Goal: Task Accomplishment & Management: Manage account settings

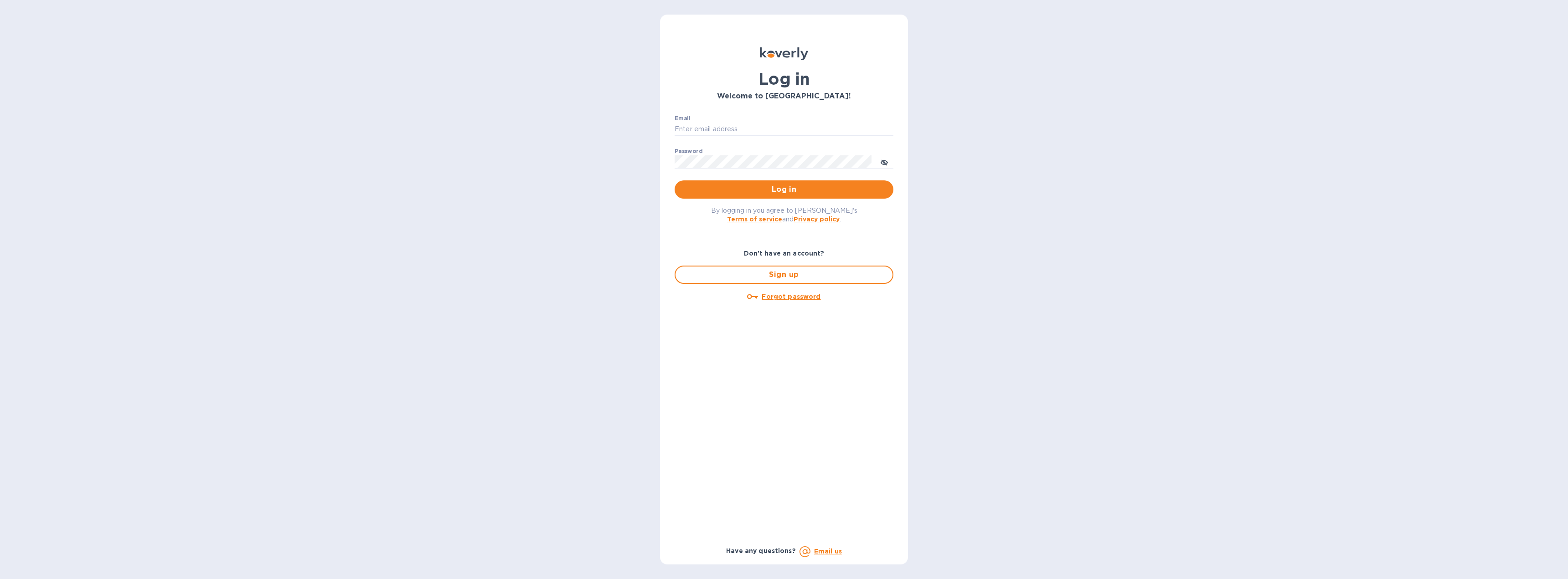
type input "[EMAIL_ADDRESS][DOMAIN_NAME]"
click at [788, 189] on span "Log in" at bounding box center [783, 190] width 204 height 11
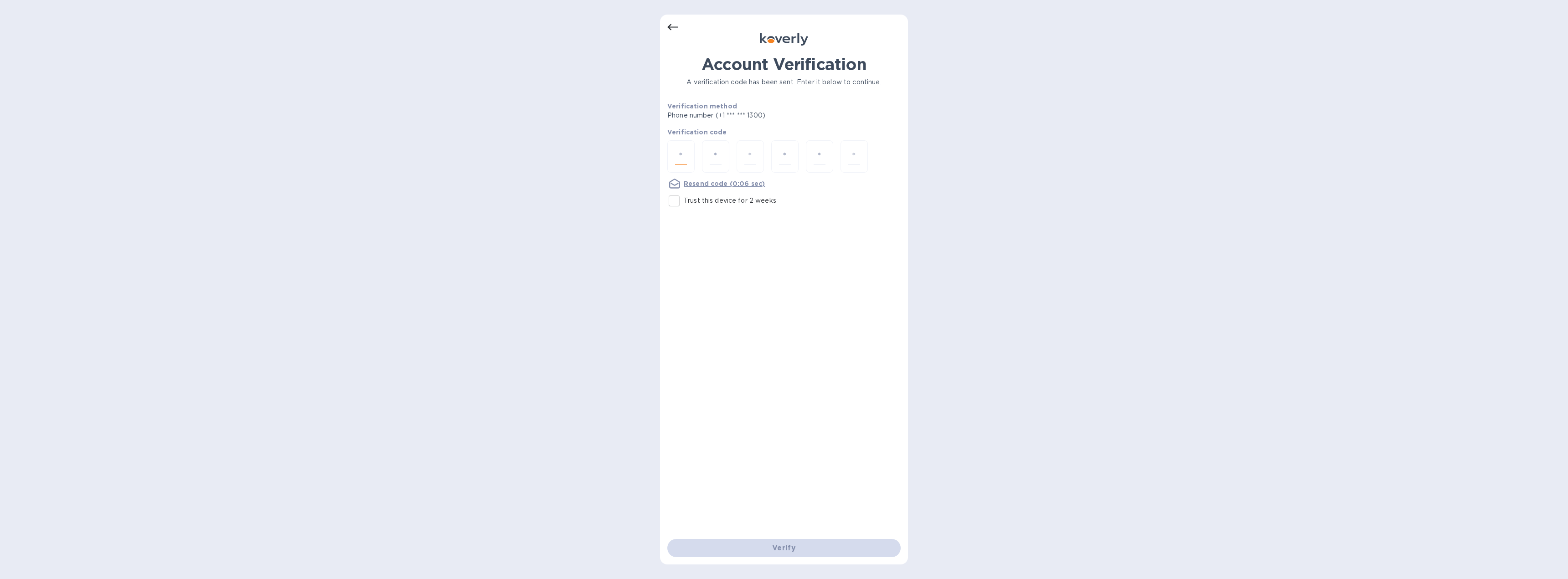
click at [685, 161] on input "number" at bounding box center [681, 156] width 12 height 17
type input "8"
type input "3"
type input "4"
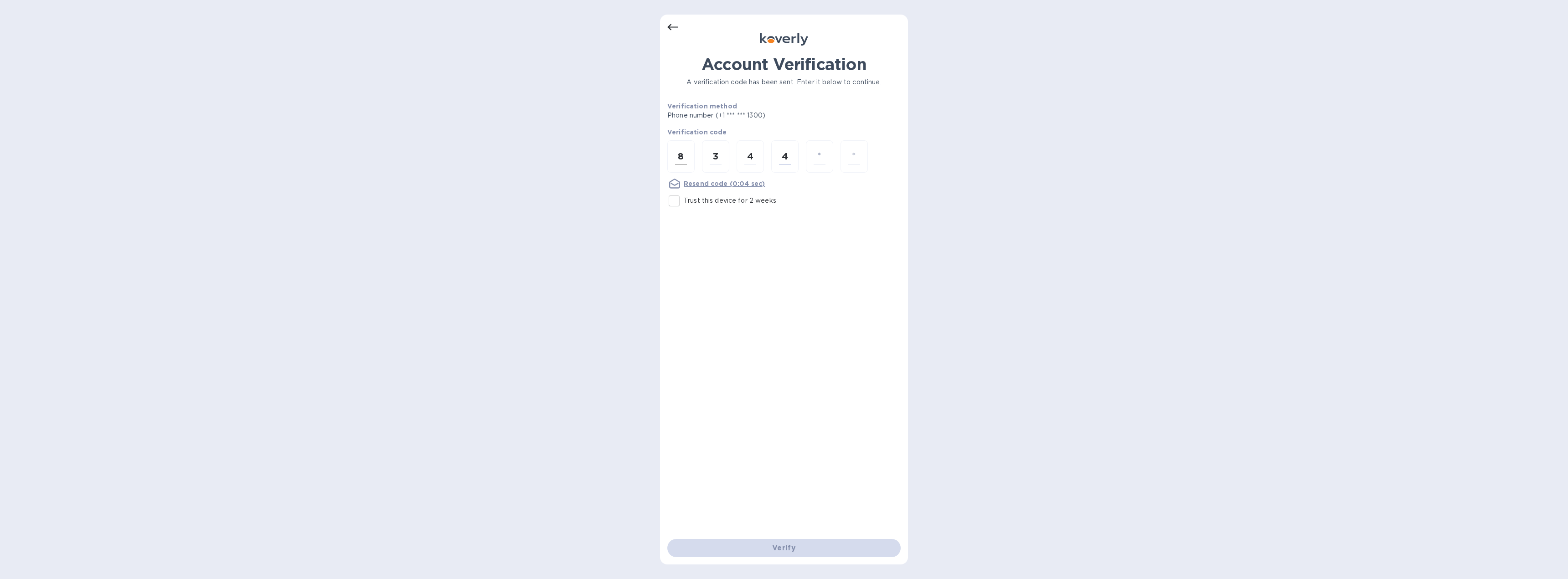
type input "8"
type input "3"
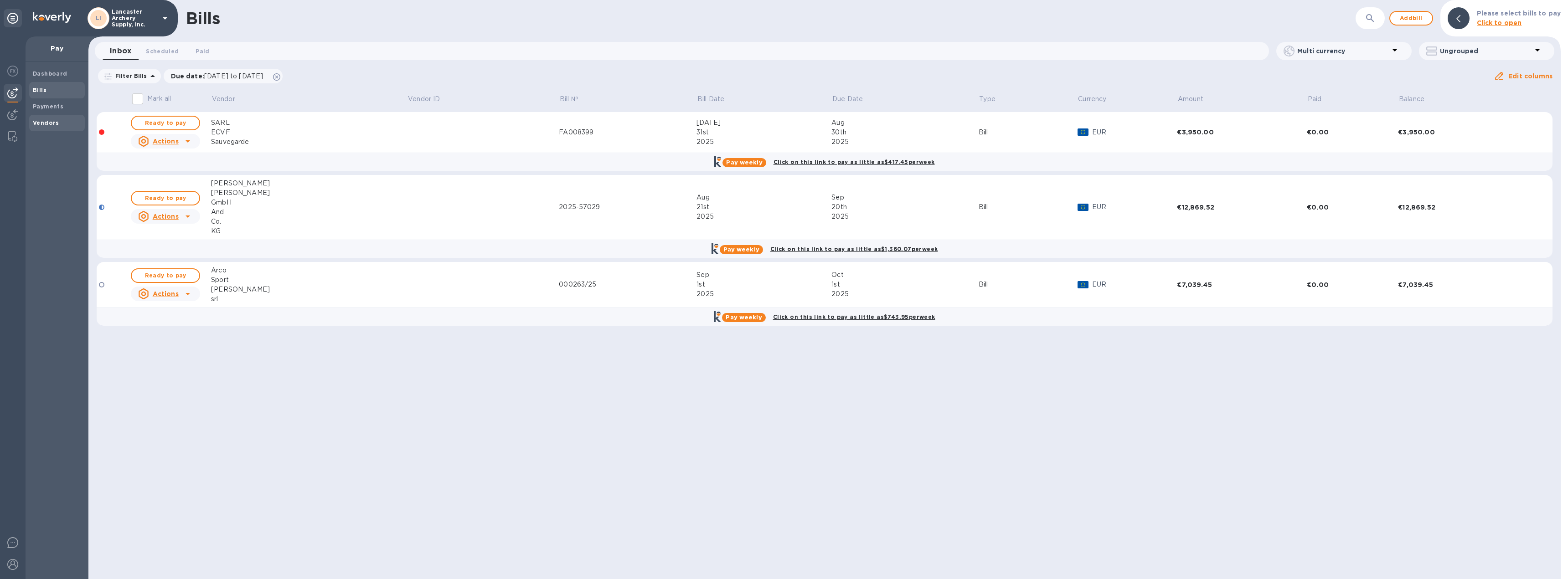
click at [50, 124] on b "Vendors" at bounding box center [46, 122] width 26 height 7
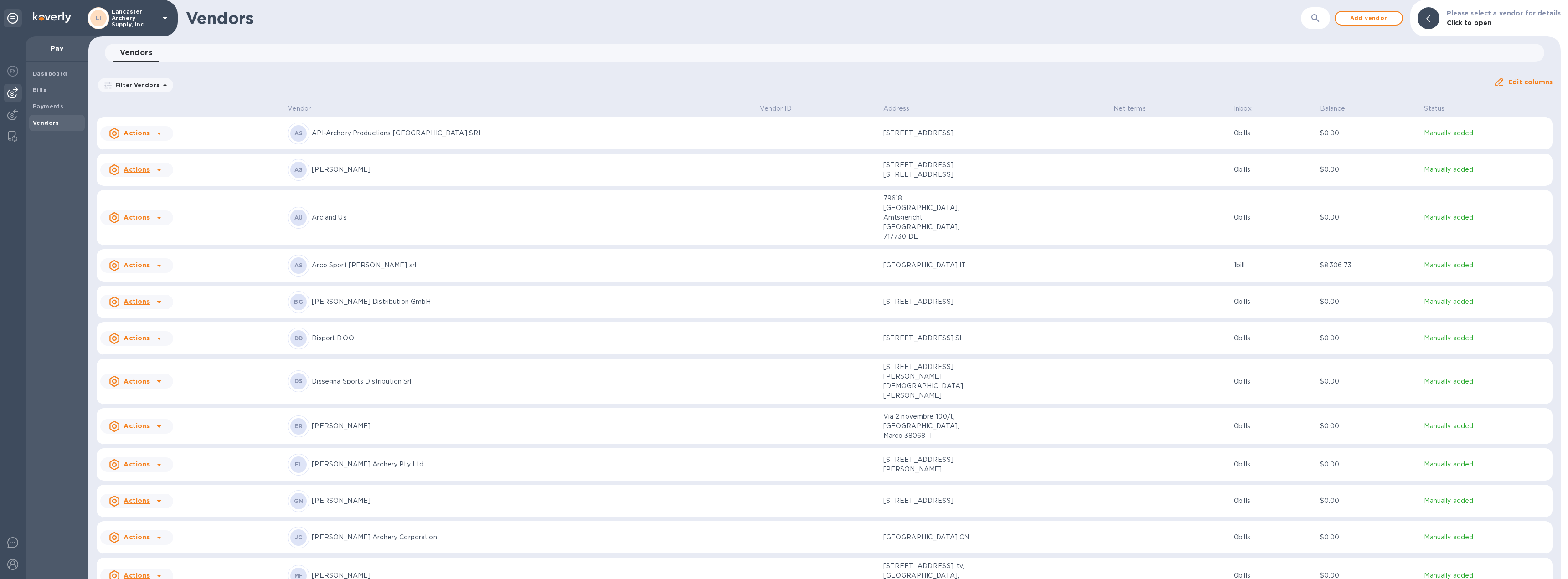
click at [159, 131] on icon at bounding box center [159, 133] width 11 height 11
click at [145, 168] on b "Add new bill" at bounding box center [147, 170] width 43 height 7
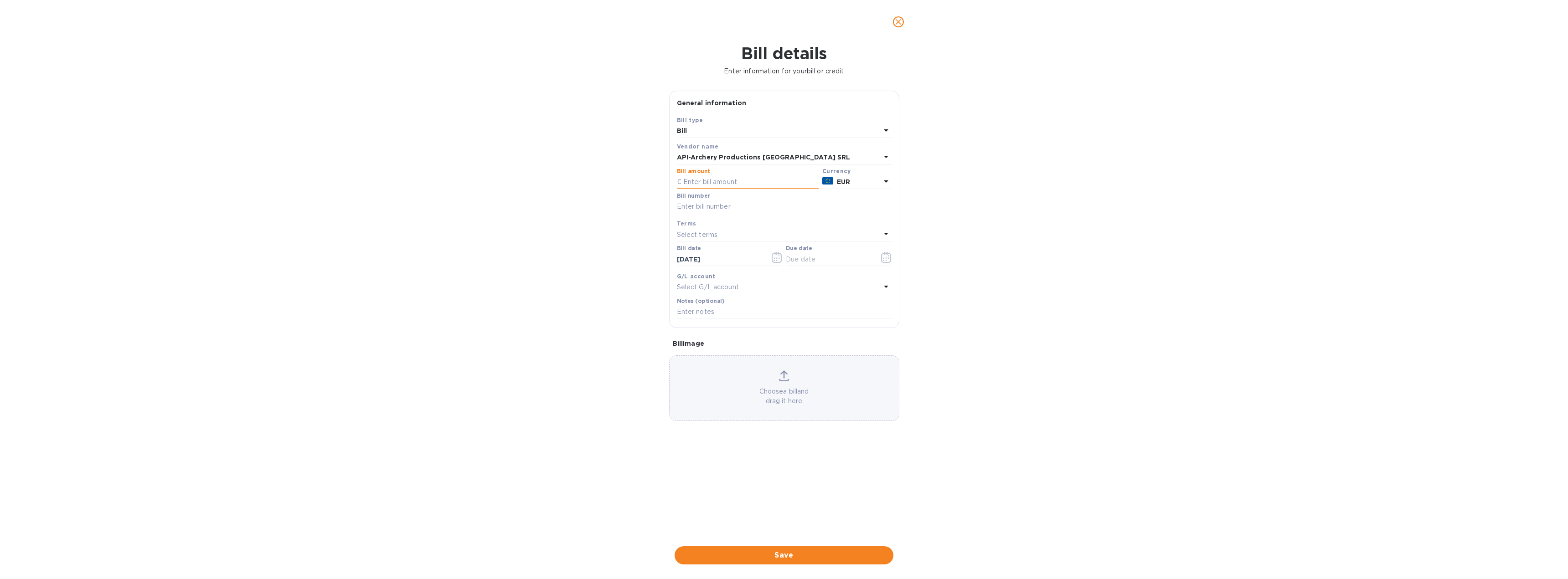
click at [687, 181] on input "text" at bounding box center [747, 182] width 142 height 13
type input "9"
type input "7,030.10"
type input "90F"
type input "[DATE]"
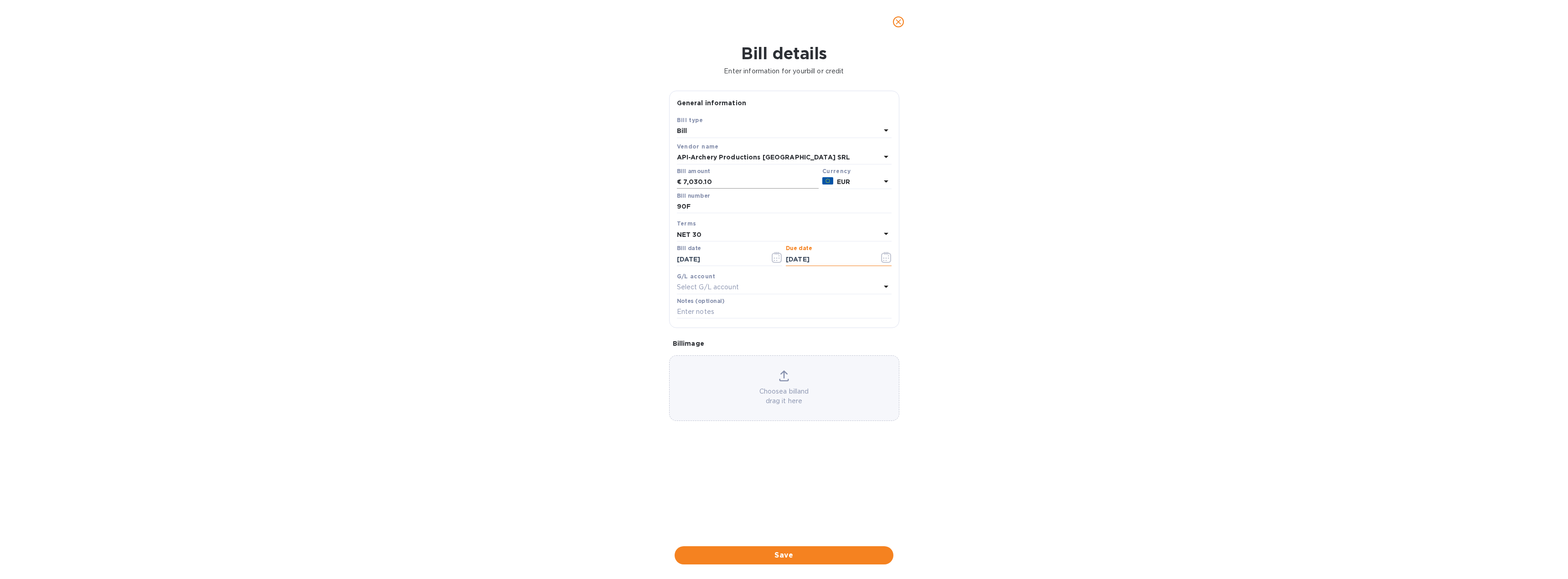
type input "[DATE]"
click at [794, 552] on span "Save" at bounding box center [783, 555] width 204 height 11
drag, startPoint x: 851, startPoint y: 396, endPoint x: 956, endPoint y: 305, distance: 138.9
click at [956, 302] on div "Bill details Enter information for your bill or credit General information Save…" at bounding box center [784, 311] width 1568 height 535
click at [794, 556] on span "Save" at bounding box center [783, 555] width 204 height 11
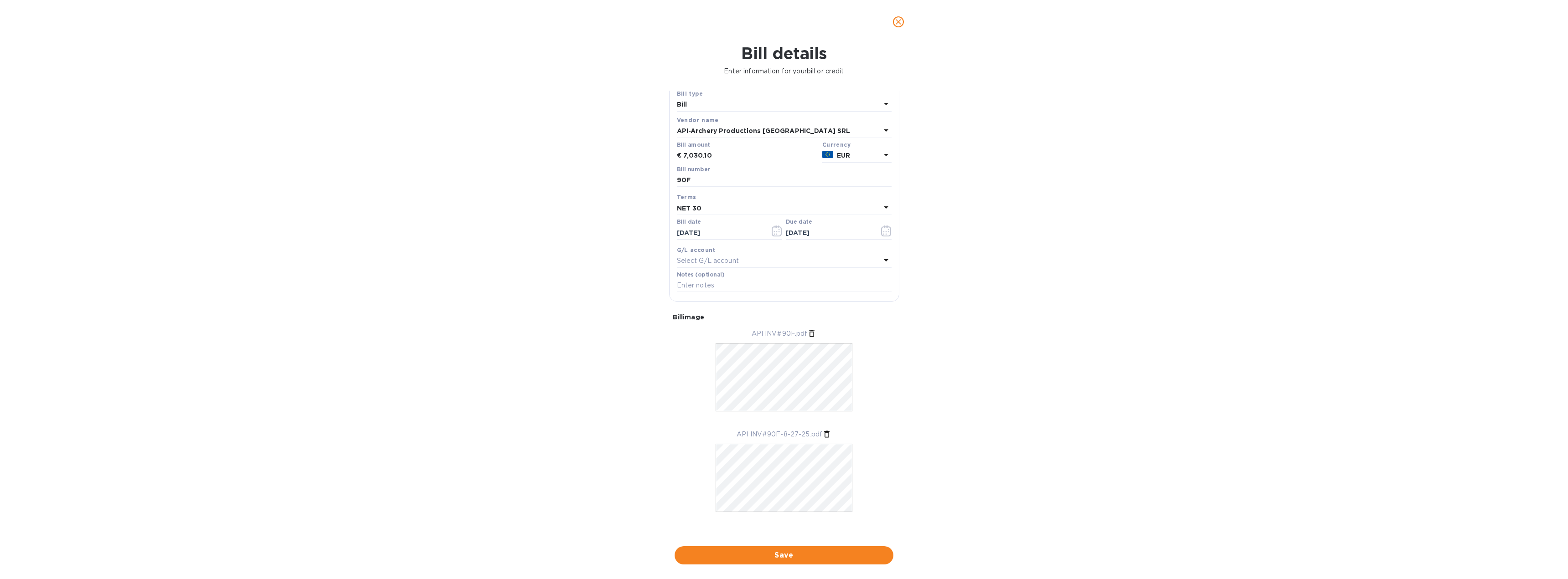
scroll to position [29, 0]
click at [782, 551] on span "Save" at bounding box center [783, 555] width 204 height 11
click at [1530, 533] on icon "Close" at bounding box center [1532, 532] width 9 height 9
drag, startPoint x: 854, startPoint y: 400, endPoint x: 1063, endPoint y: 393, distance: 209.1
click at [1063, 393] on div "Bill details Enter information for your bill or credit General information Save…" at bounding box center [784, 311] width 1568 height 535
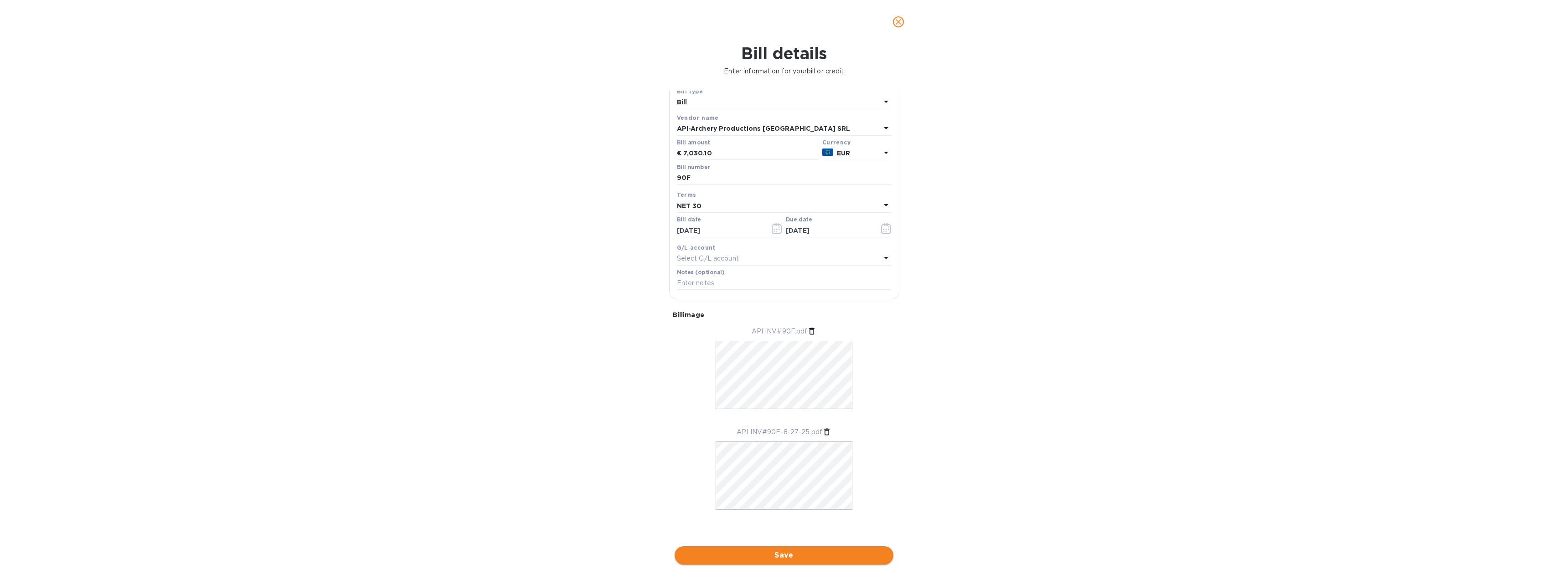
click at [786, 559] on span "Save" at bounding box center [783, 555] width 204 height 11
click at [1381, 535] on icon at bounding box center [1381, 532] width 9 height 9
click at [761, 320] on div "Bill image" at bounding box center [784, 314] width 230 height 16
click at [835, 554] on span "Save" at bounding box center [783, 555] width 204 height 11
click at [1382, 533] on icon at bounding box center [1381, 532] width 11 height 11
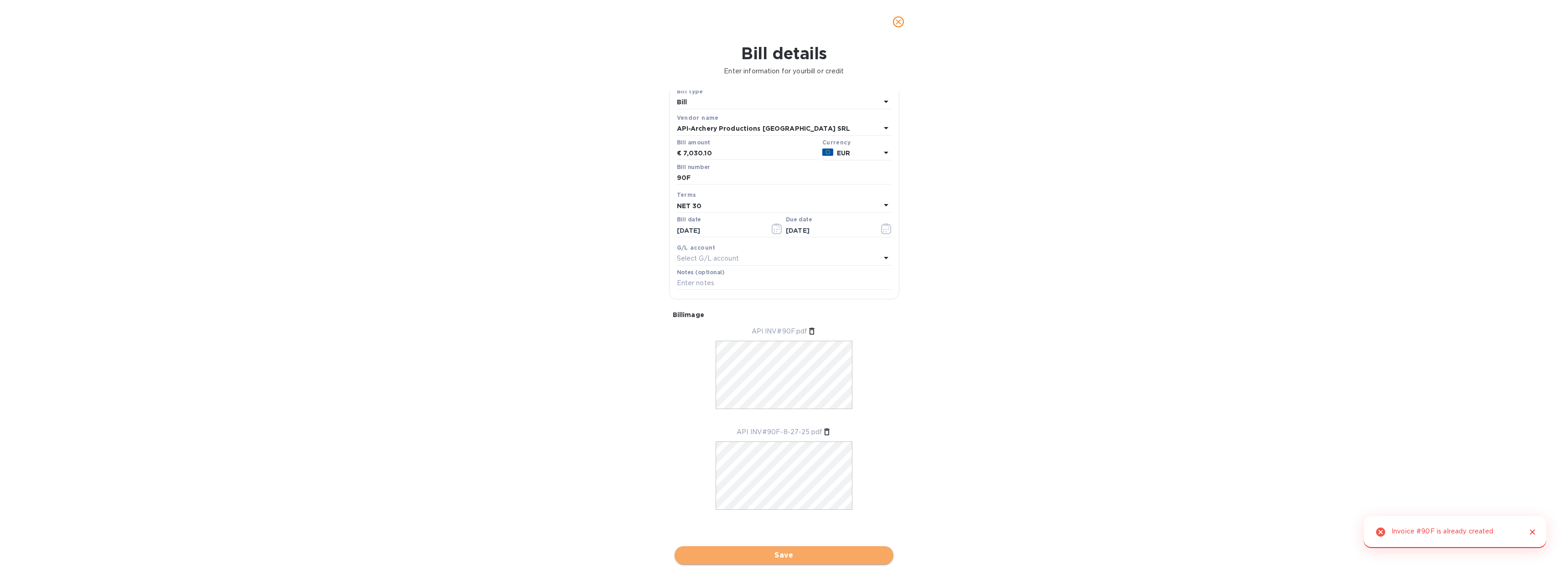
click at [805, 555] on span "Save" at bounding box center [783, 555] width 204 height 11
click at [1530, 491] on icon "Close" at bounding box center [1532, 491] width 9 height 9
click at [1527, 530] on button "Close" at bounding box center [1532, 532] width 12 height 12
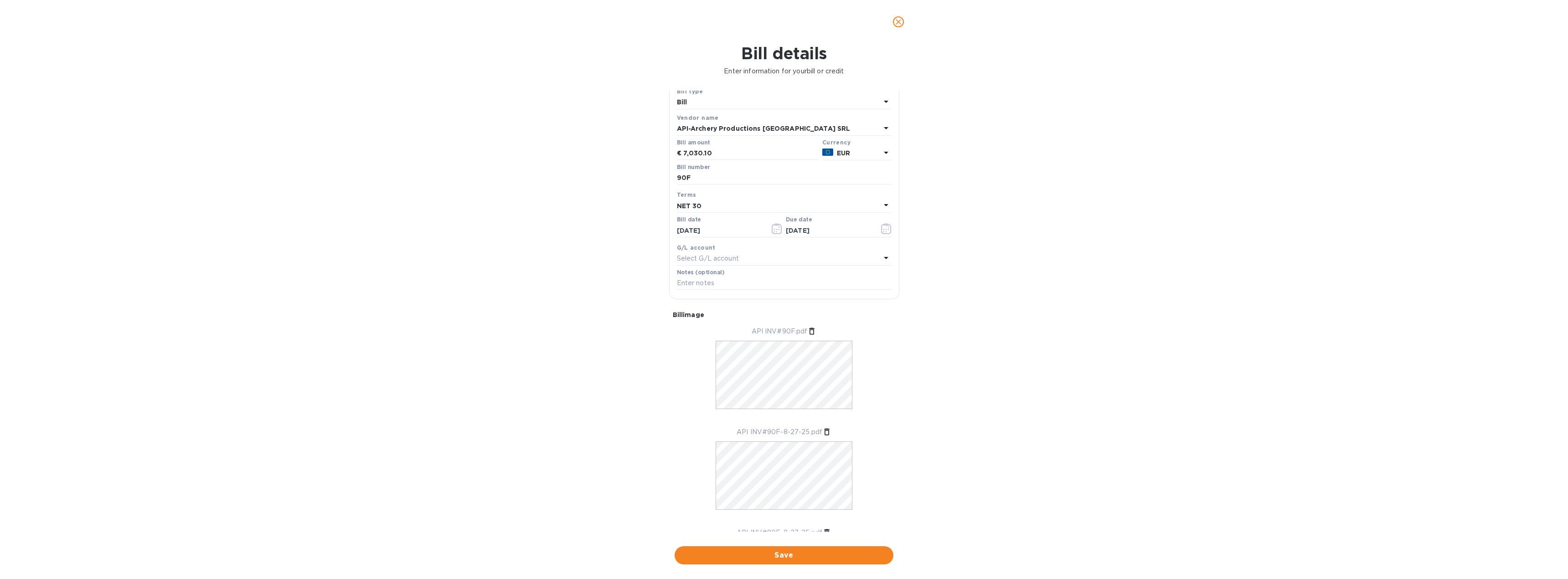
click at [901, 24] on icon "close" at bounding box center [898, 21] width 9 height 9
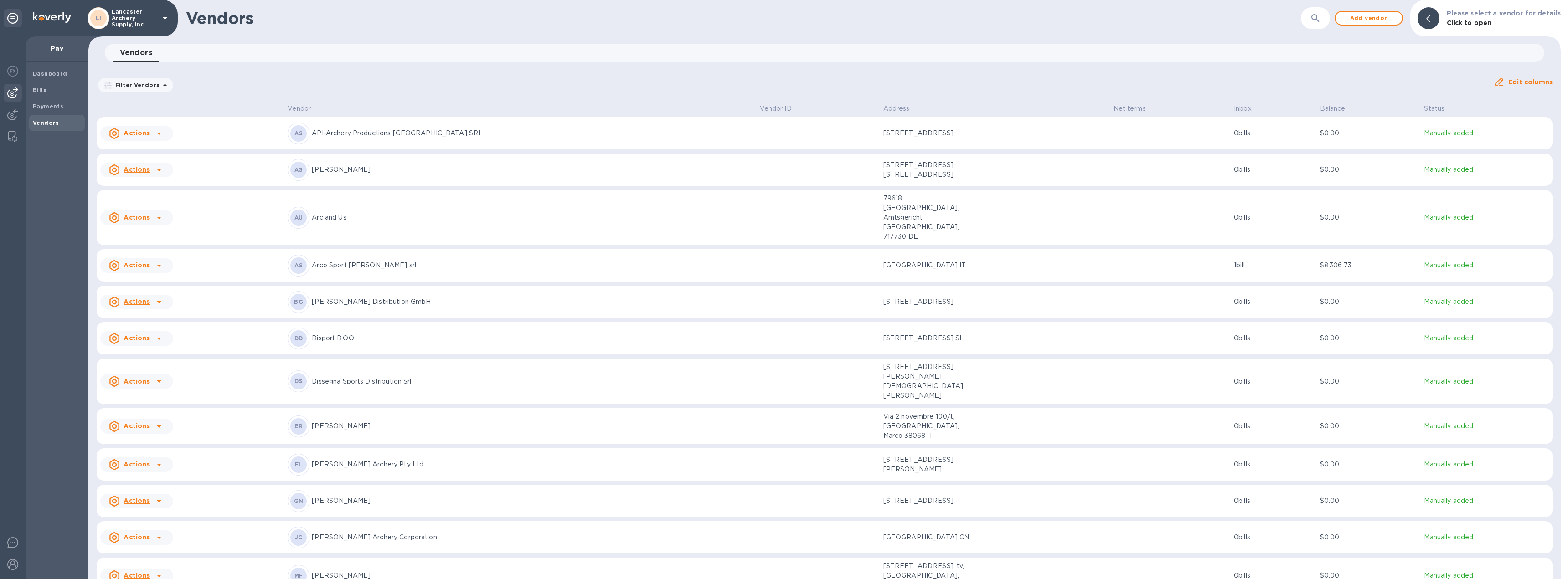
click at [159, 131] on icon at bounding box center [159, 133] width 11 height 11
click at [164, 168] on b "Add new bill" at bounding box center [147, 170] width 43 height 7
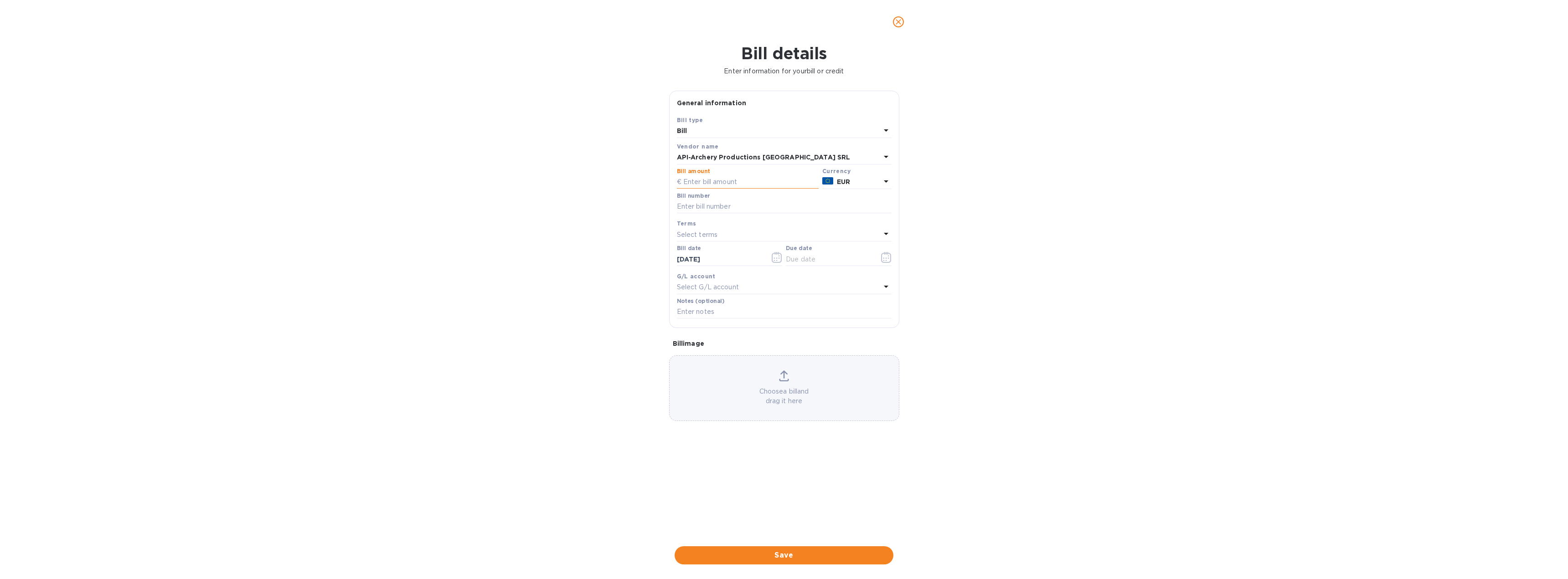
click at [725, 178] on input "text" at bounding box center [747, 182] width 142 height 13
type input "7,030.10"
type input "P"
type input "90F-8/27/25"
type input "[DATE]"
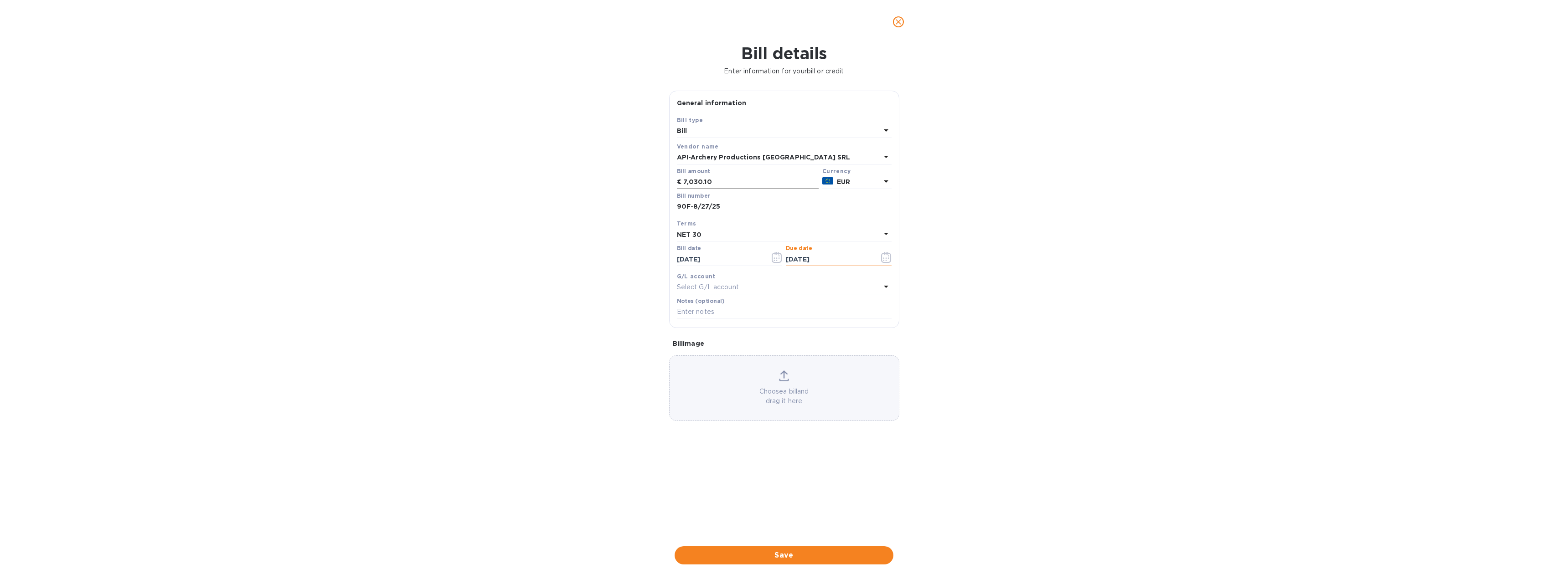
type input "[DATE]"
click at [785, 556] on span "Save" at bounding box center [783, 555] width 204 height 11
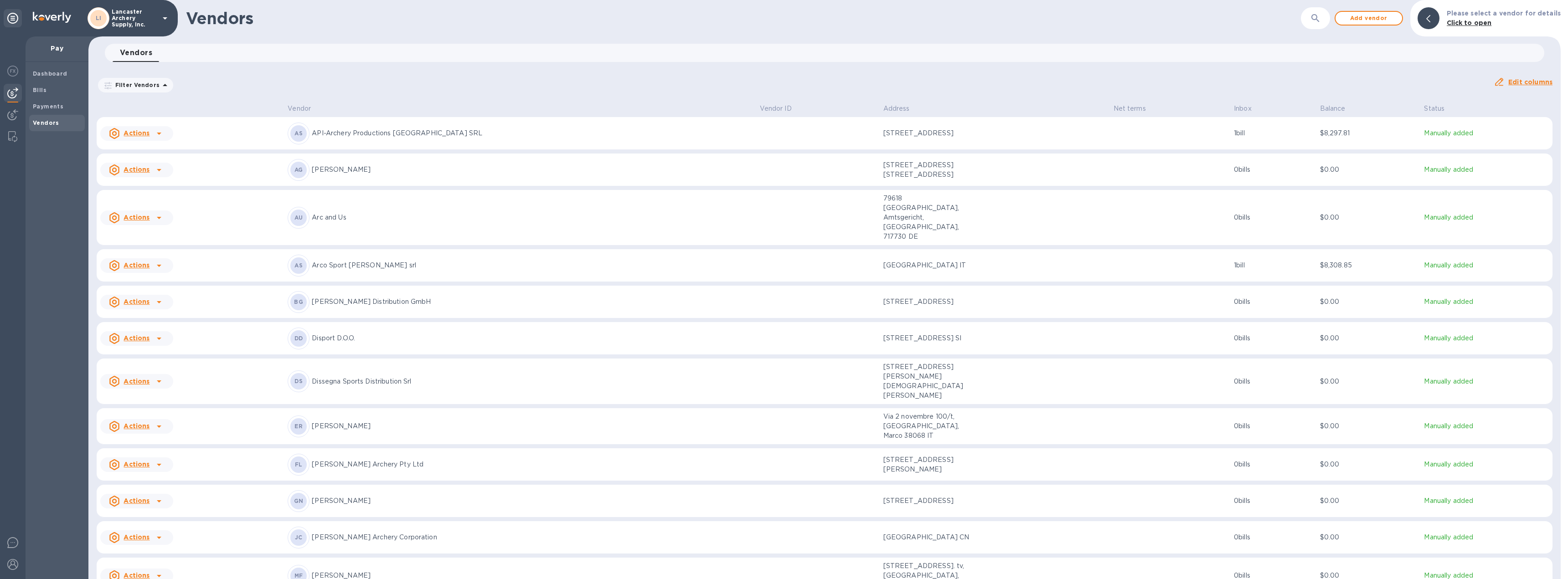
click at [961, 139] on td "[STREET_ADDRESS]" at bounding box center [995, 133] width 230 height 33
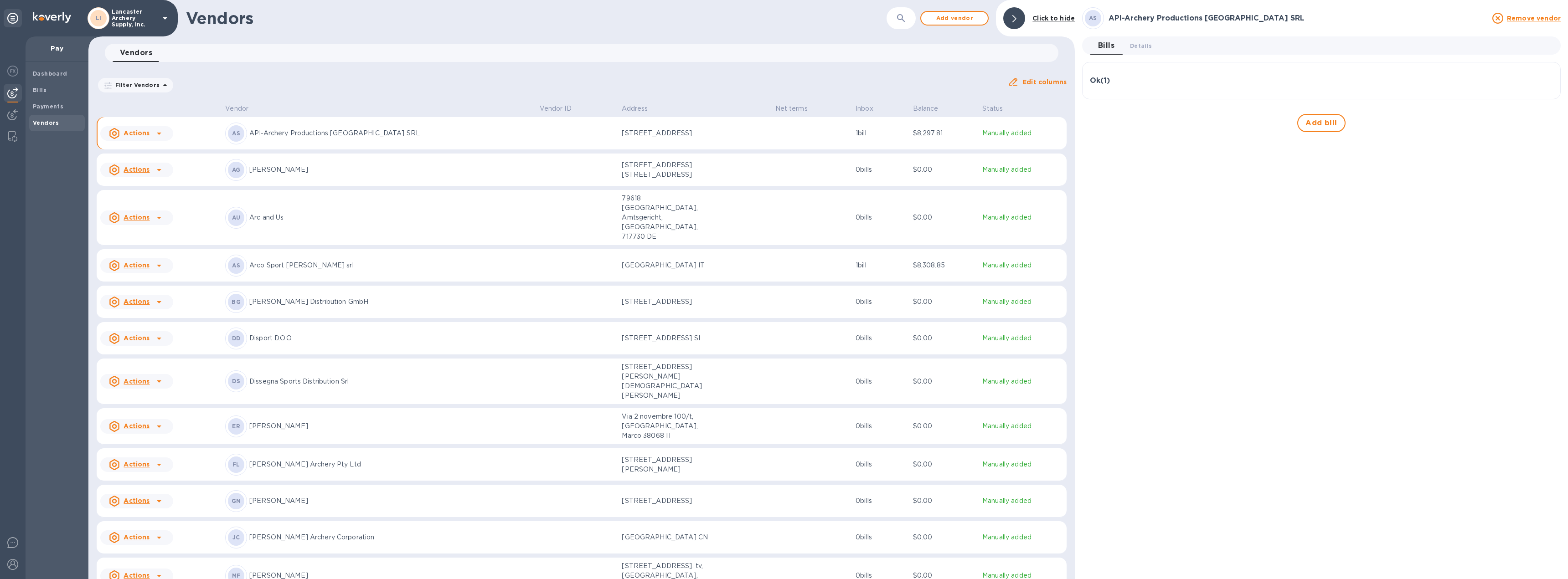
click at [1167, 89] on div "Ok ( 1 )" at bounding box center [1321, 81] width 463 height 22
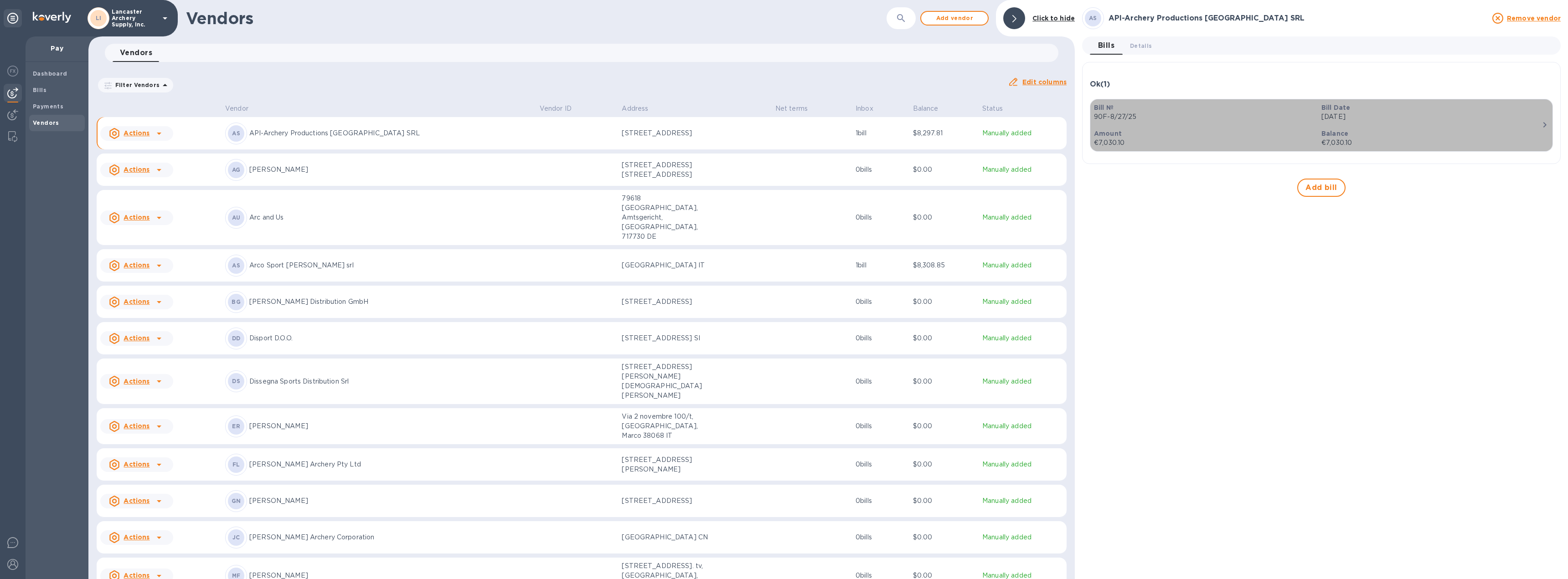
click at [1542, 123] on icon "button" at bounding box center [1545, 125] width 11 height 11
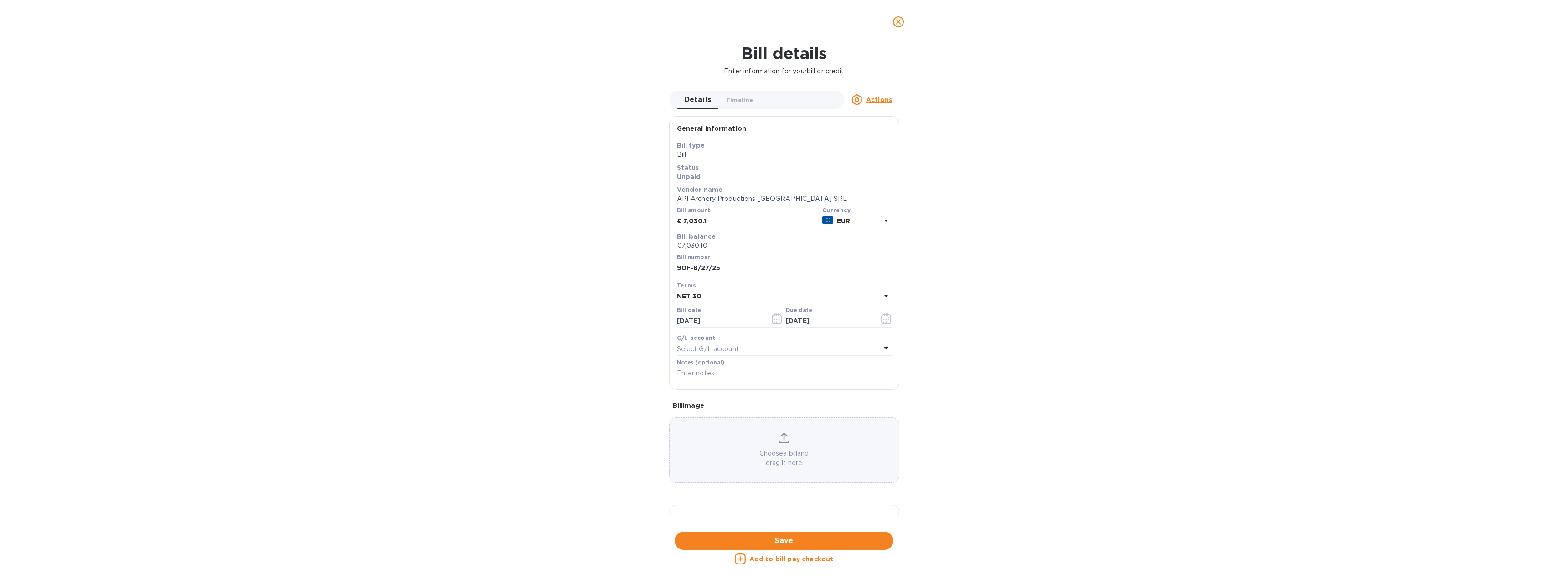
click at [900, 23] on icon "close" at bounding box center [898, 21] width 9 height 9
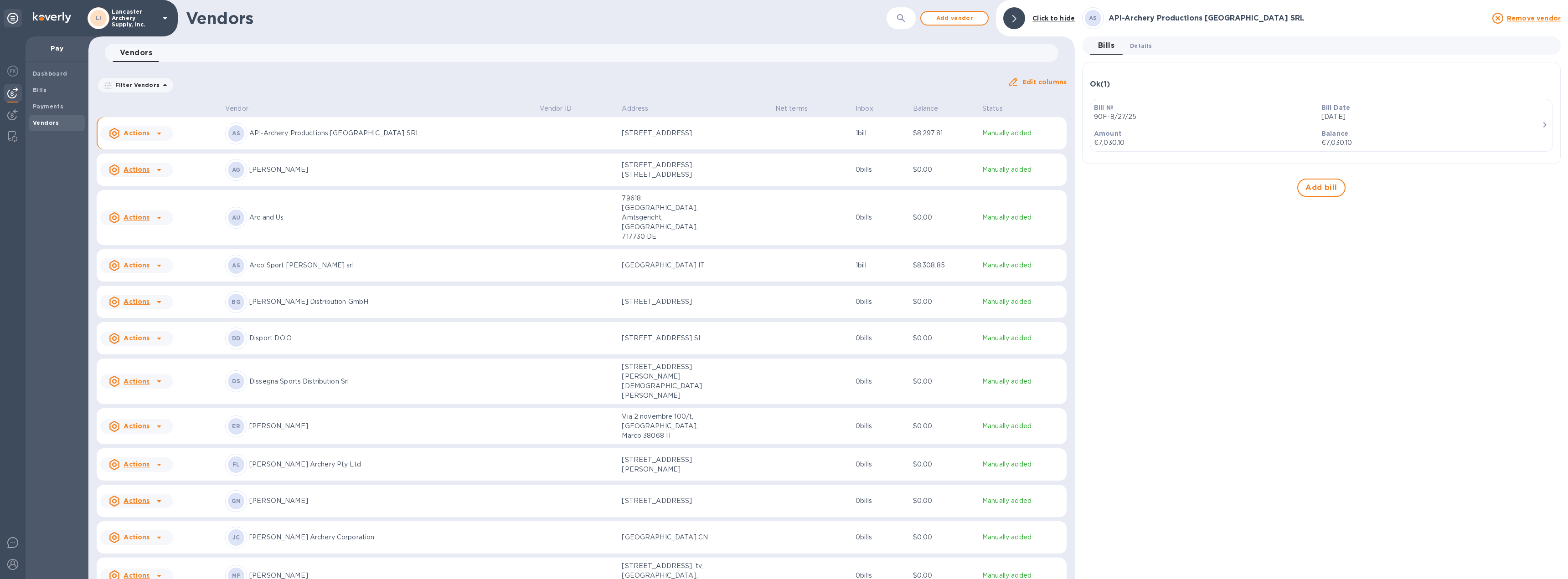
click at [1136, 46] on span "Details 0" at bounding box center [1141, 46] width 22 height 10
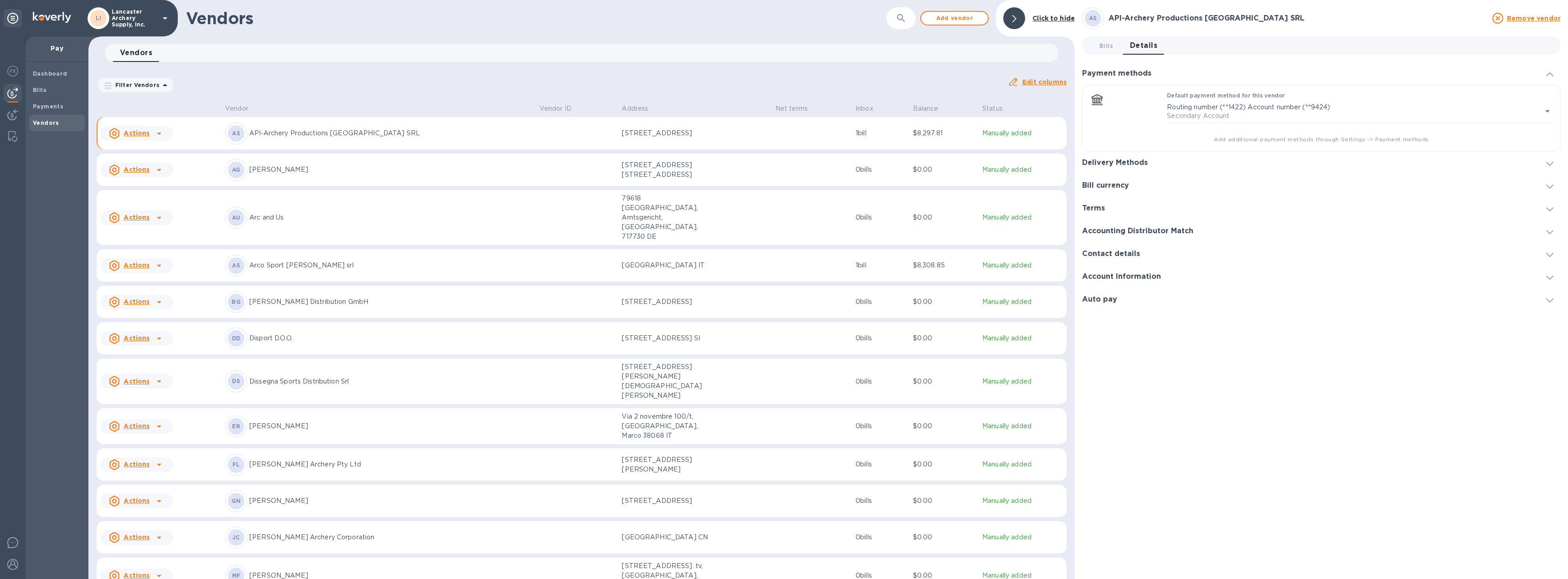
click at [1553, 161] on div at bounding box center [1550, 163] width 22 height 9
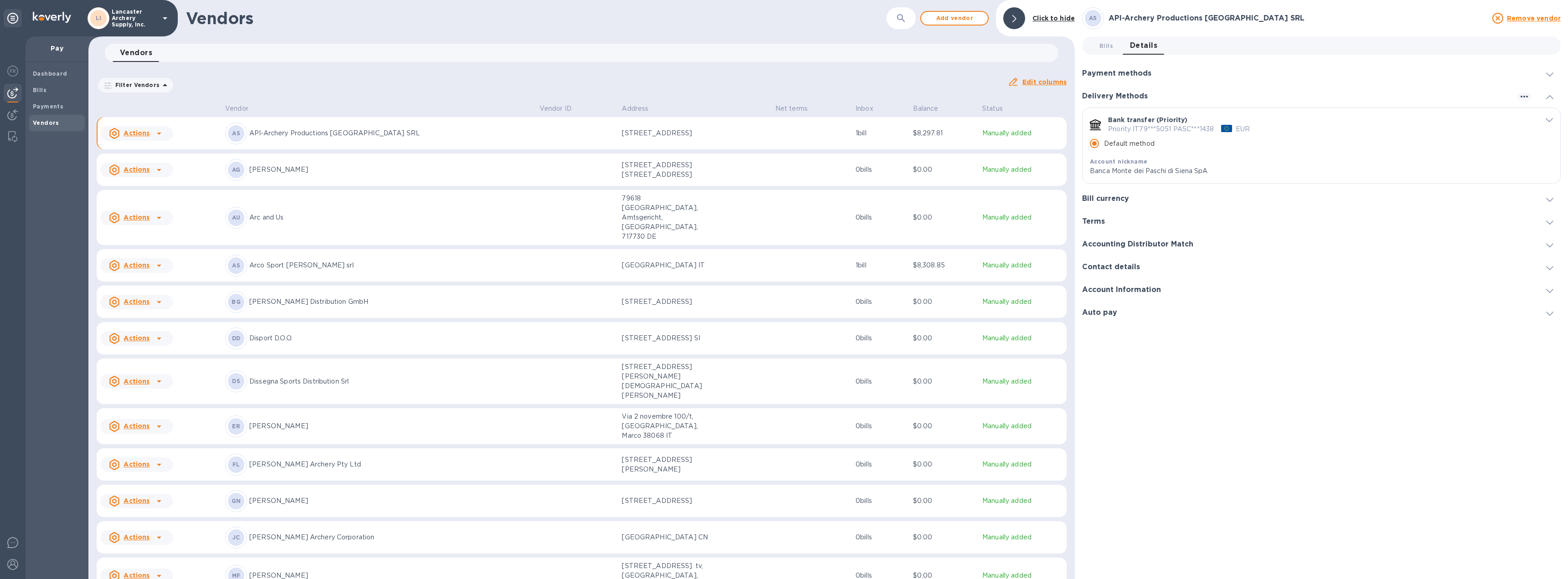
click at [1552, 163] on div "Bank transfer (Priority) Priority IT79***5051 PASC***1438 EUR Default method Ac…" at bounding box center [1321, 145] width 478 height 75
click at [1549, 116] on span "default-method" at bounding box center [1549, 119] width 7 height 9
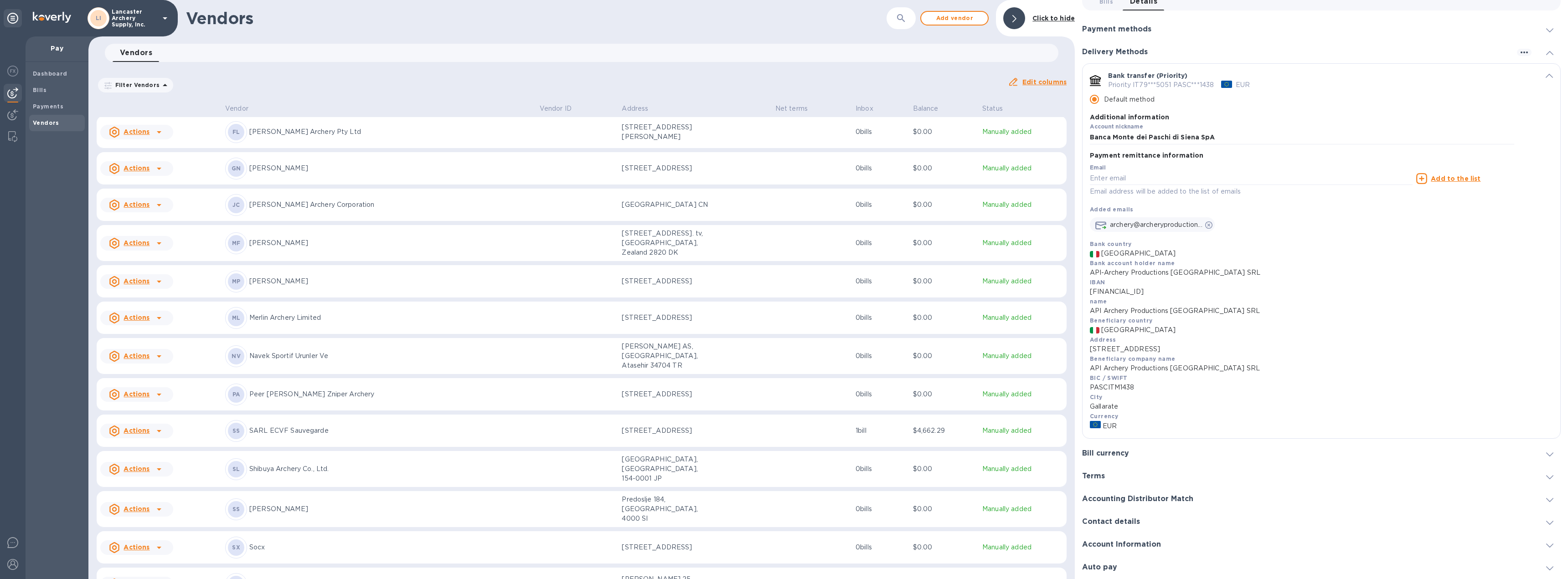
scroll to position [364, 0]
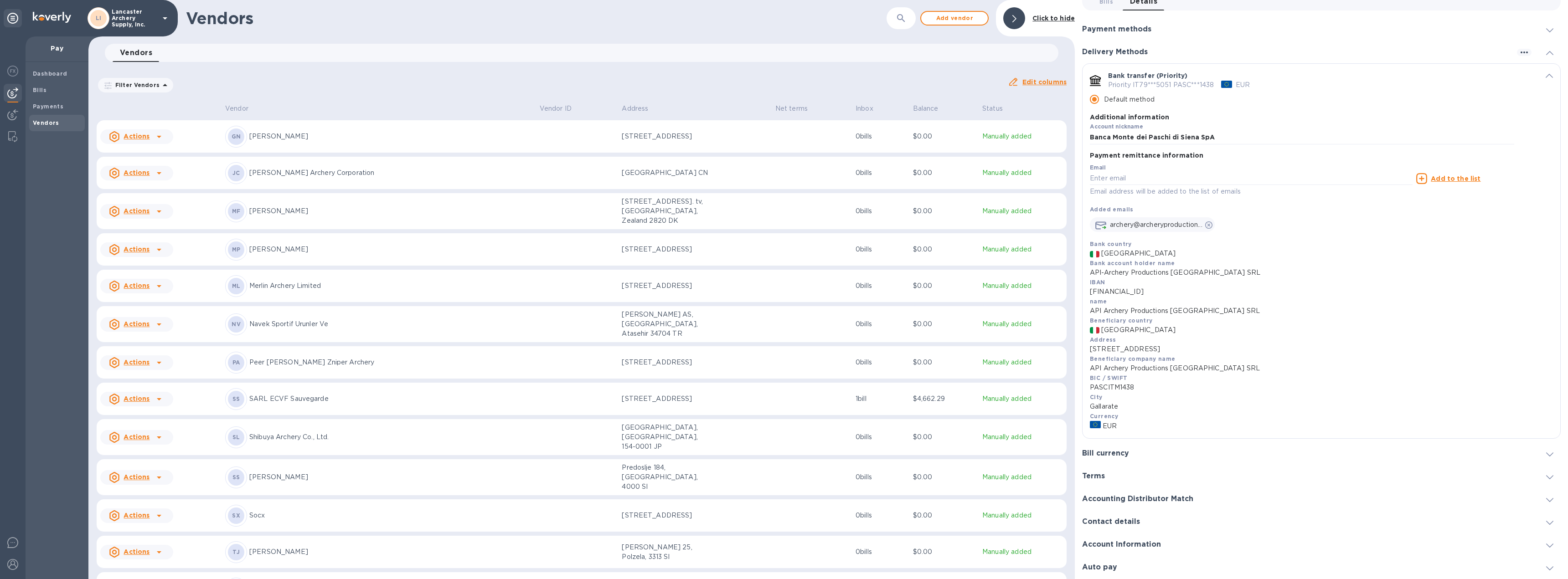
click at [159, 472] on icon at bounding box center [159, 477] width 11 height 11
click at [153, 475] on b "Add new bill" at bounding box center [147, 476] width 43 height 7
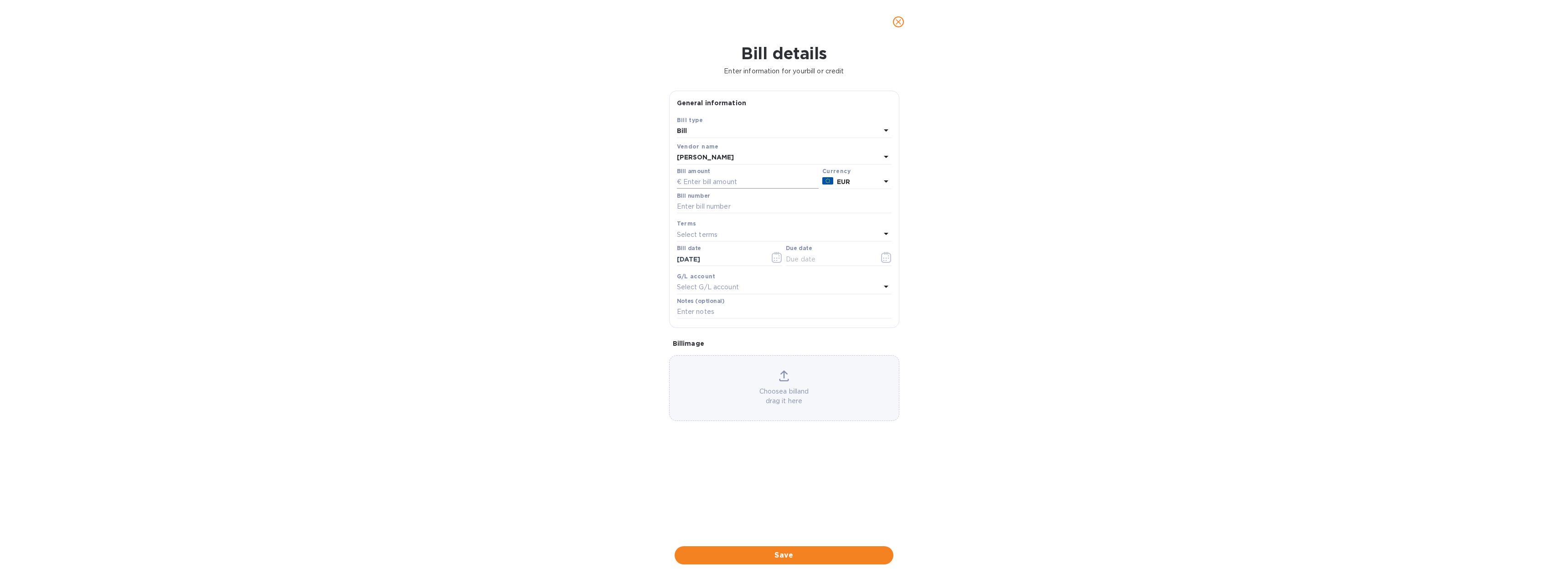
click at [701, 181] on input "text" at bounding box center [747, 182] width 142 height 13
type input "450.00"
type input "34/25."
type input "[DATE]"
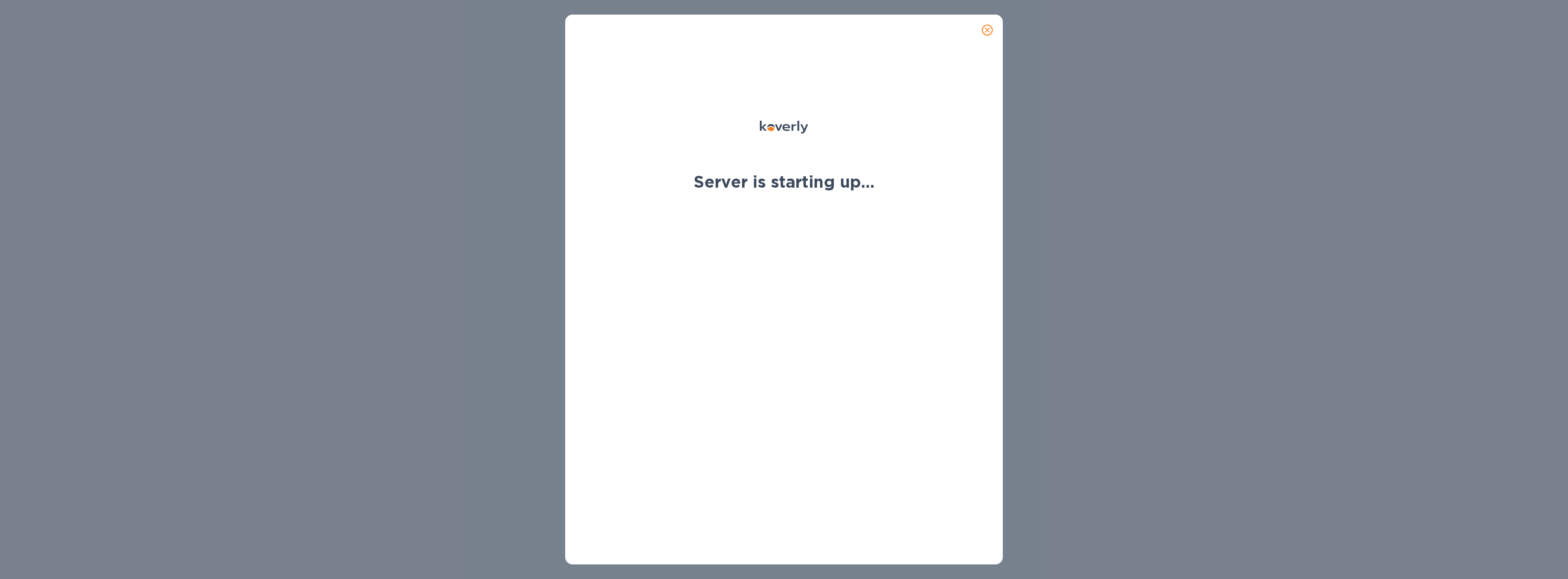
click at [732, 134] on div at bounding box center [784, 140] width 207 height 51
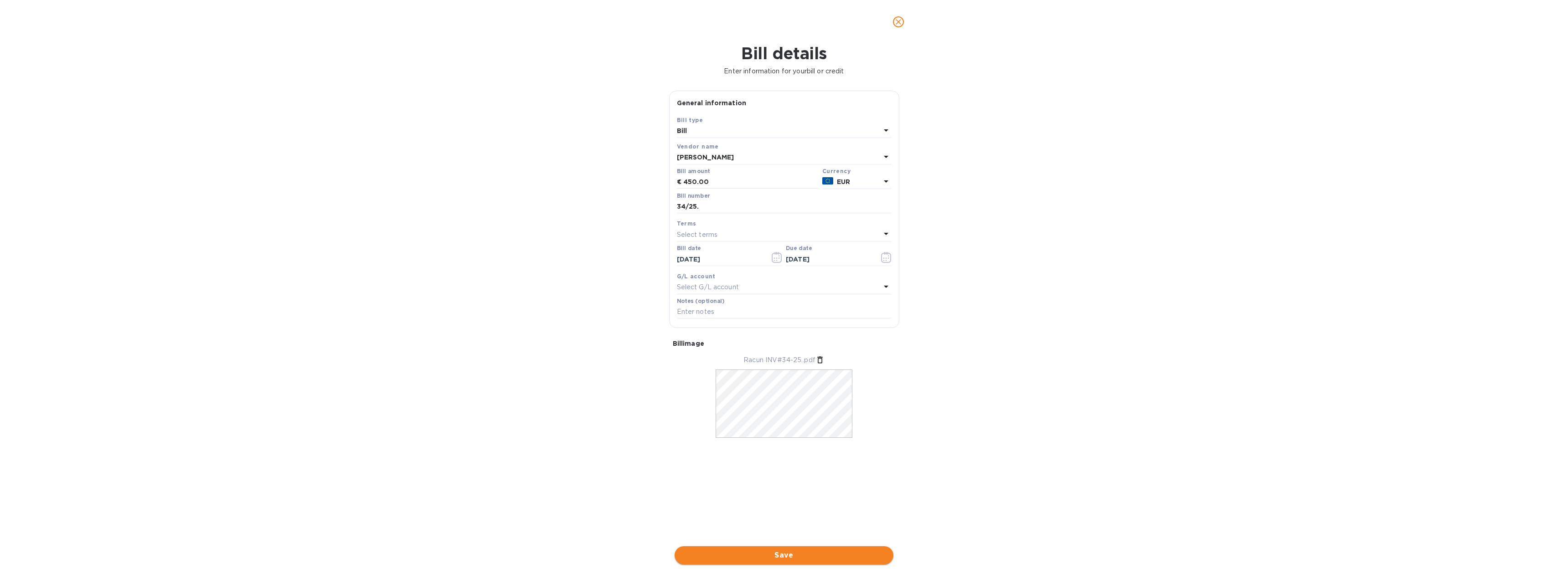
click at [779, 557] on span "Save" at bounding box center [783, 555] width 204 height 11
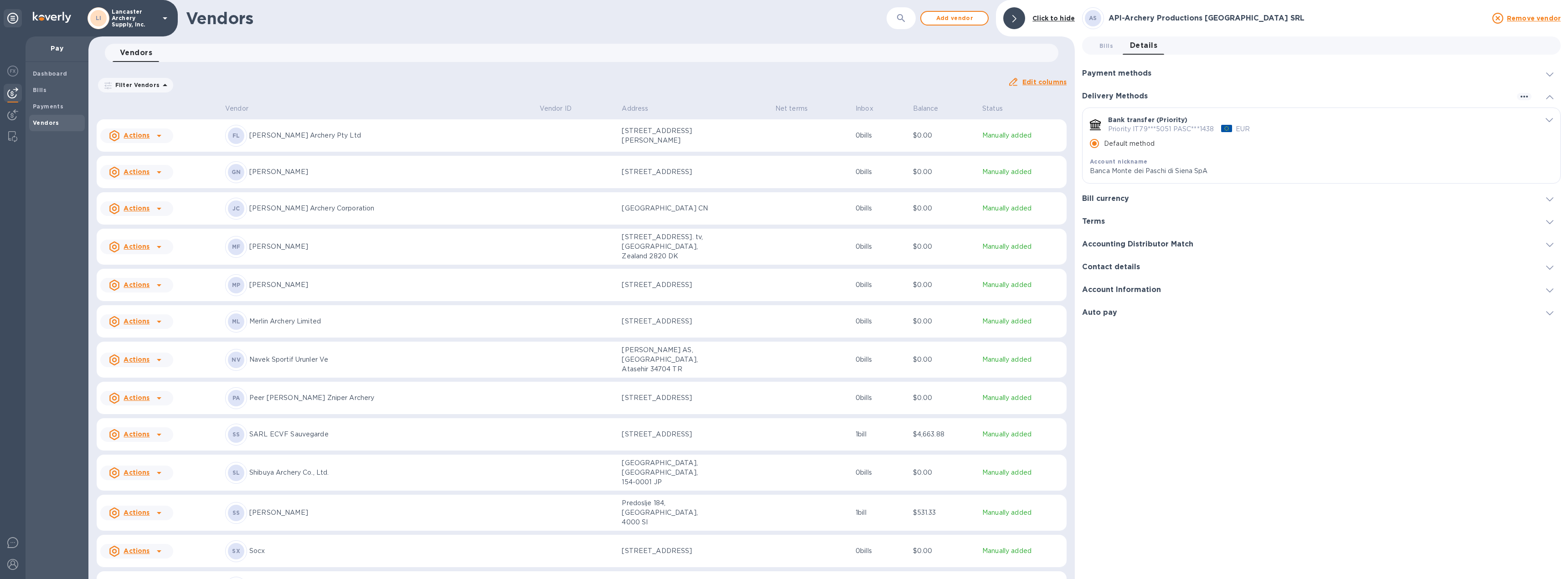
scroll to position [463, 0]
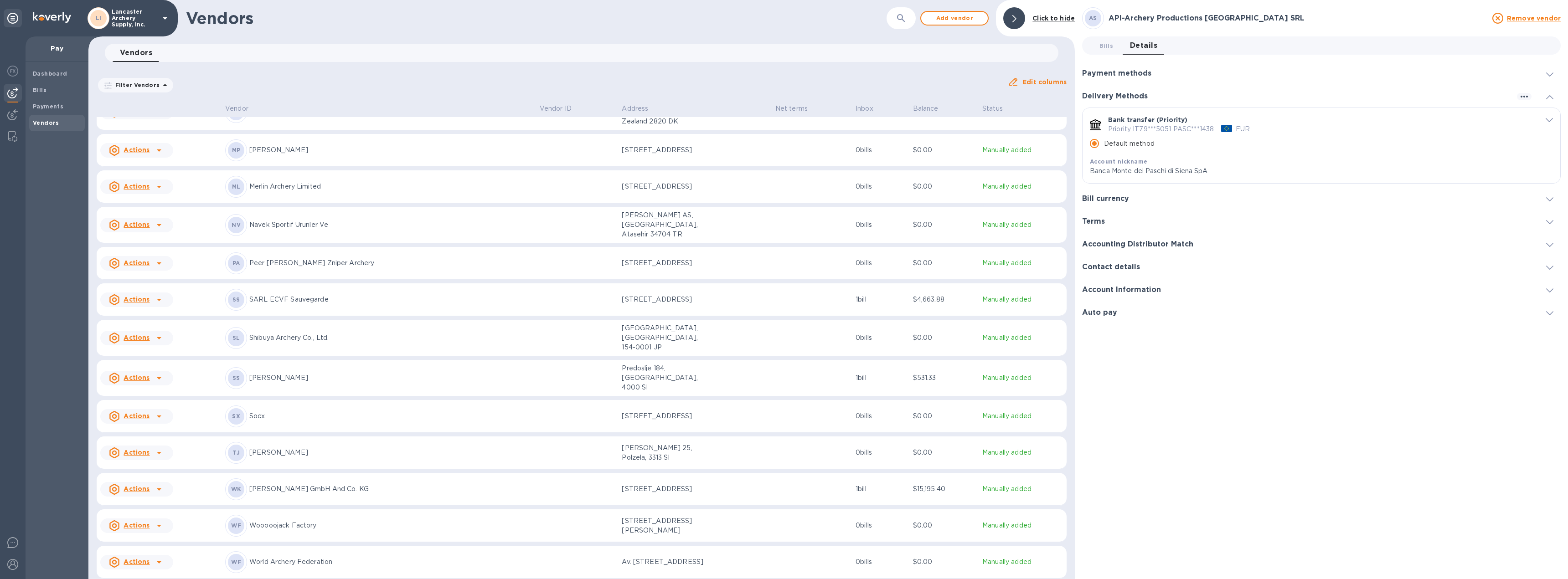
click at [772, 360] on td at bounding box center [812, 378] width 80 height 36
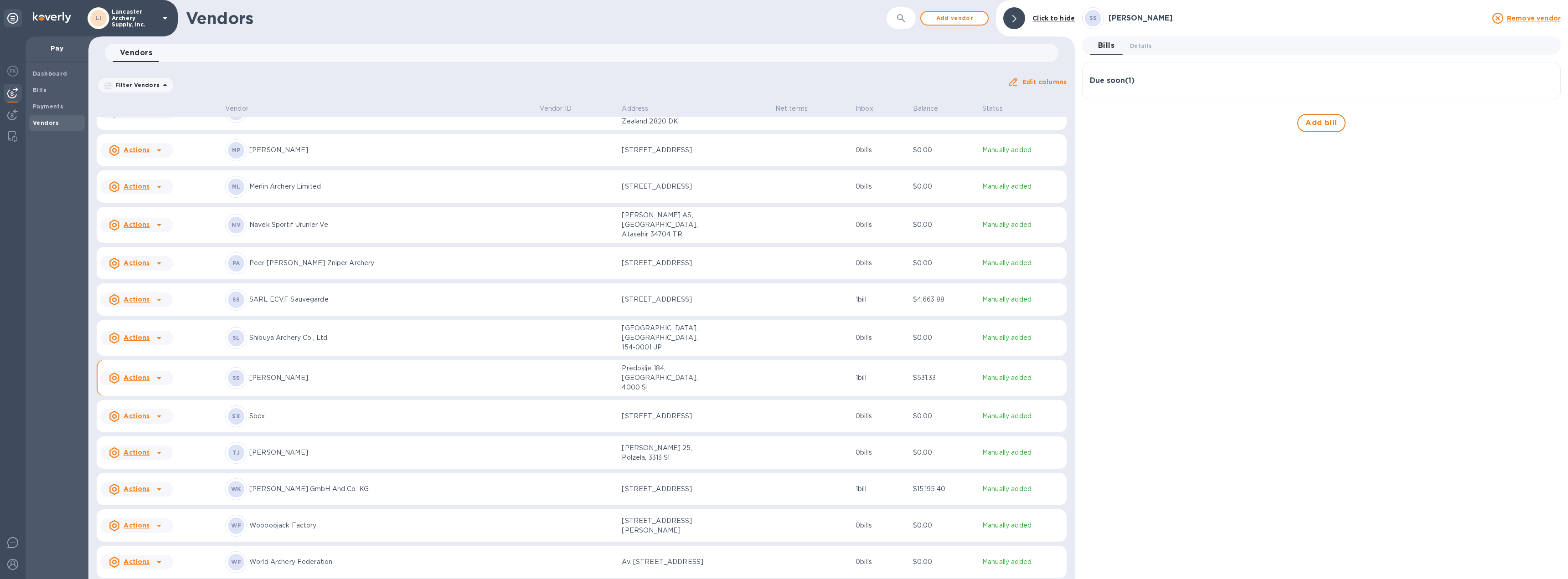
click at [1406, 85] on div "Due soon ( 1 )" at bounding box center [1321, 81] width 463 height 9
click at [1144, 45] on span "Details 0" at bounding box center [1141, 46] width 22 height 10
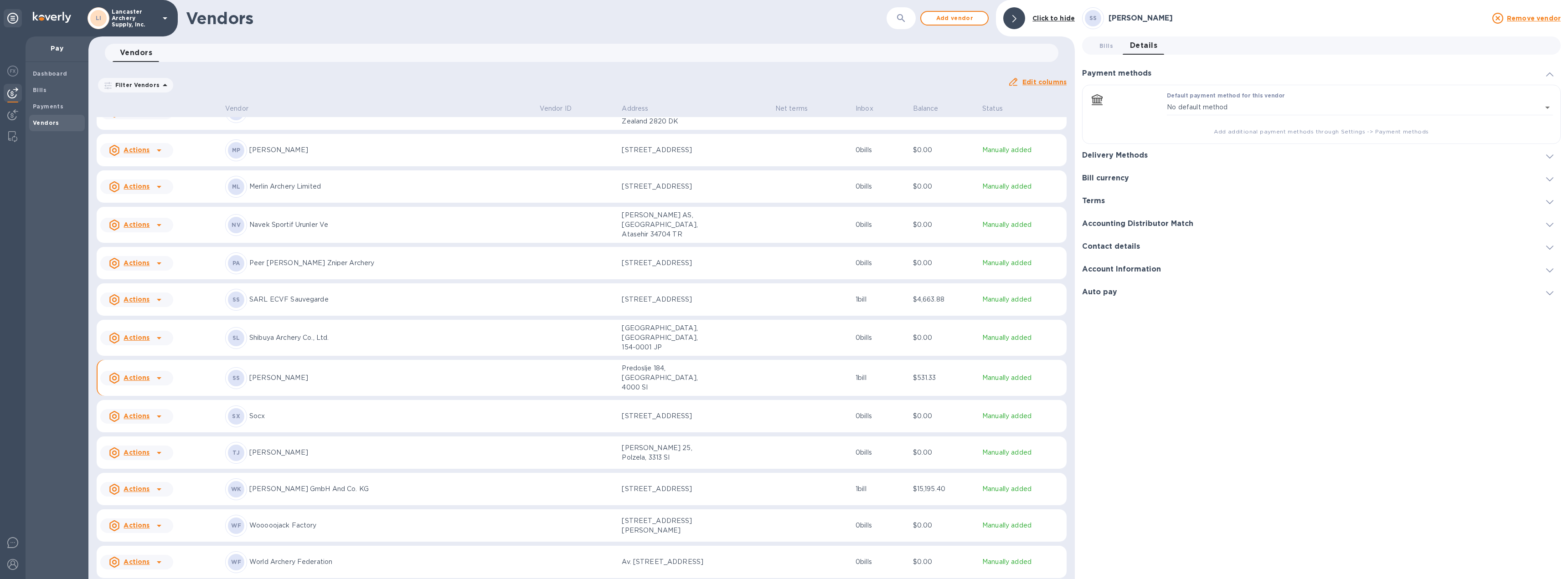
click at [1549, 157] on icon at bounding box center [1550, 156] width 7 height 4
click at [1547, 119] on icon "default-method" at bounding box center [1549, 120] width 7 height 4
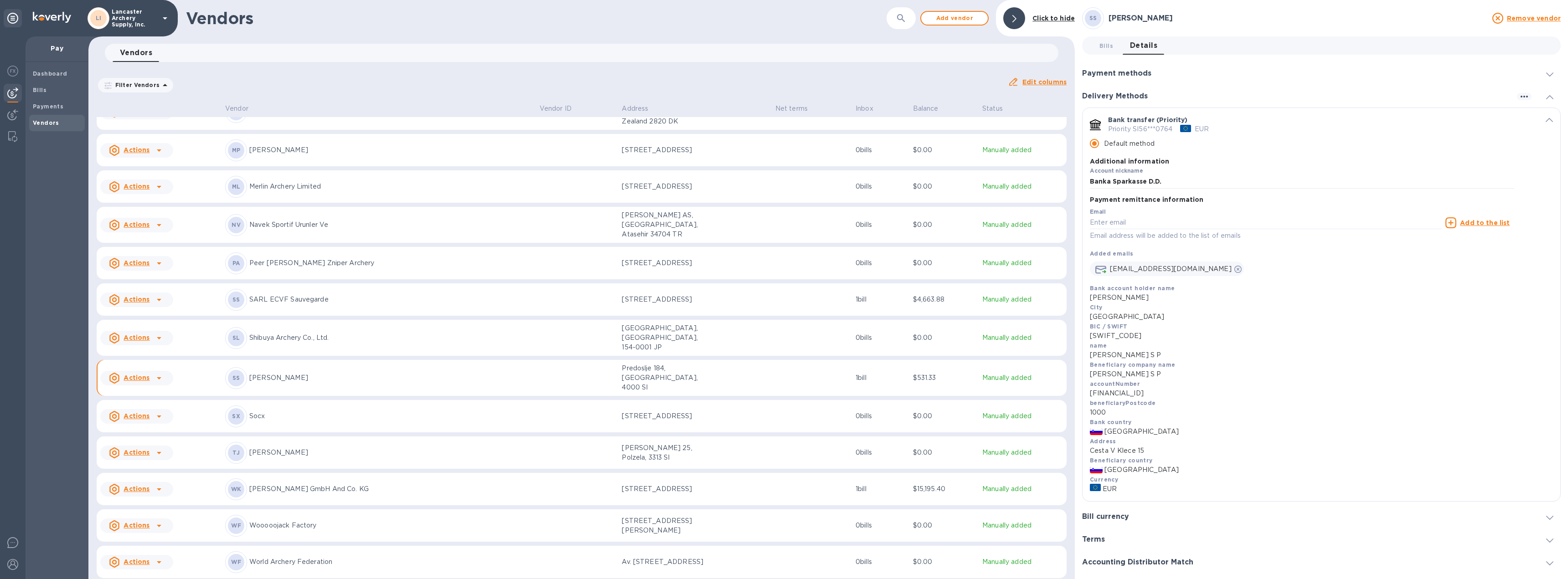
click at [46, 122] on b "Vendors" at bounding box center [46, 122] width 26 height 7
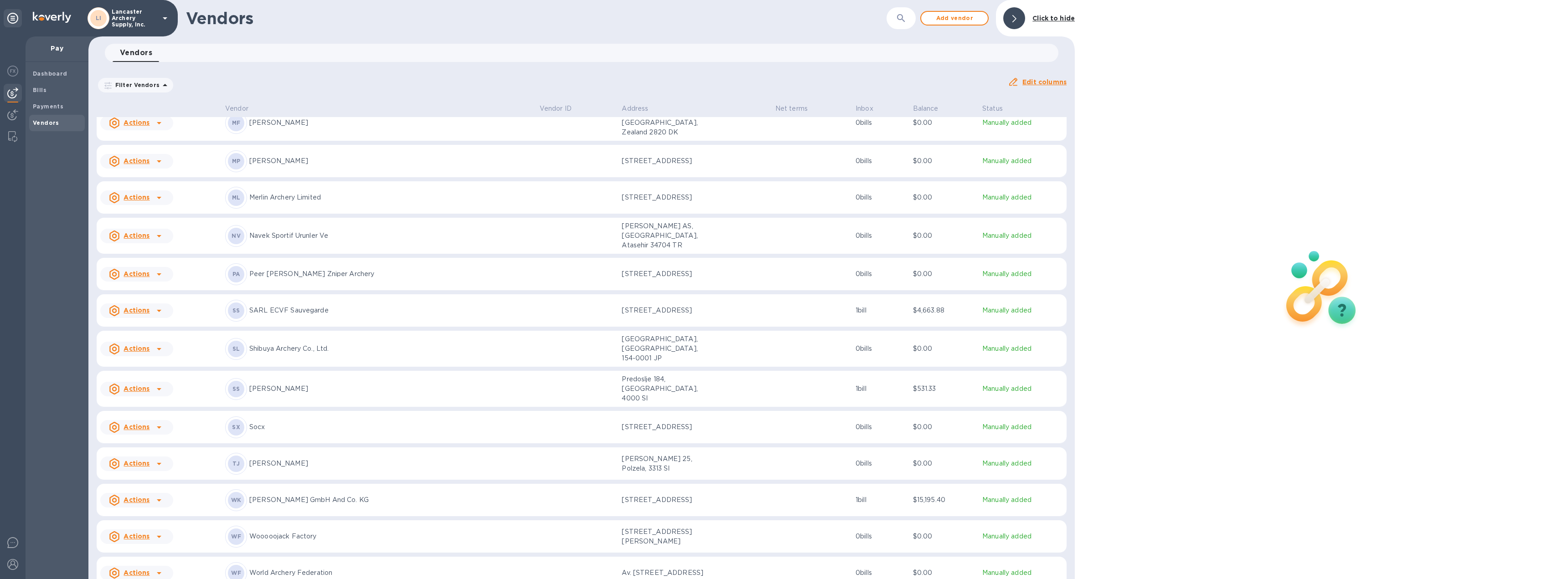
scroll to position [456, 0]
